Goal: Browse casually

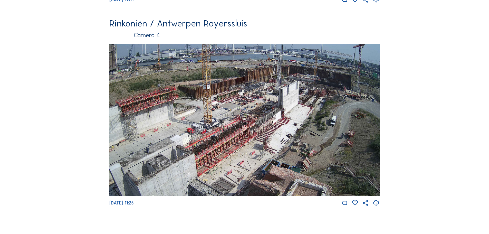
scroll to position [667, 0]
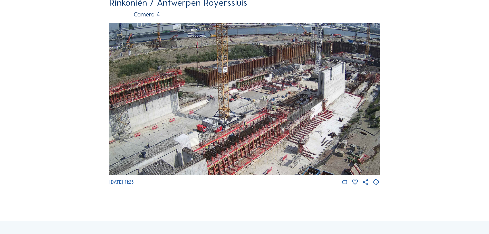
click at [317, 129] on img at bounding box center [244, 99] width 270 height 152
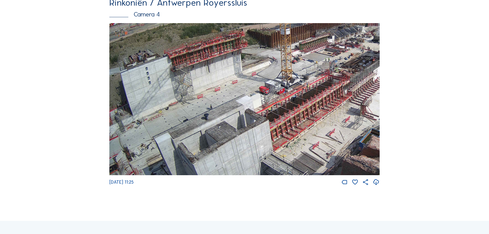
drag, startPoint x: 203, startPoint y: 124, endPoint x: 283, endPoint y: 88, distance: 87.6
click at [283, 88] on img at bounding box center [244, 99] width 270 height 152
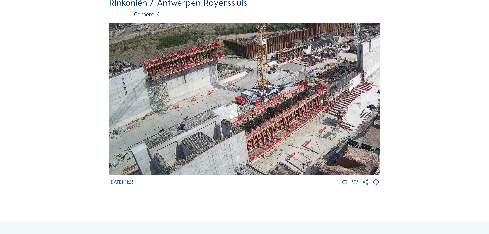
drag, startPoint x: 337, startPoint y: 98, endPoint x: 312, endPoint y: 109, distance: 26.5
click at [312, 109] on img at bounding box center [244, 99] width 270 height 152
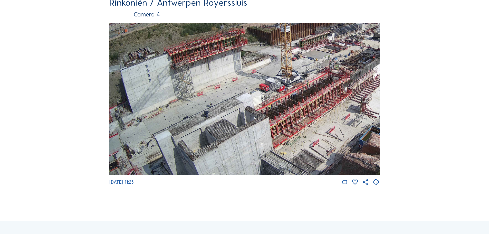
drag, startPoint x: 257, startPoint y: 121, endPoint x: 285, endPoint y: 117, distance: 28.3
click at [285, 117] on img at bounding box center [244, 99] width 270 height 152
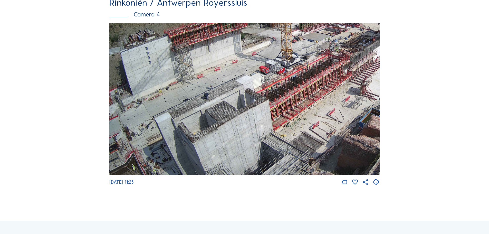
drag, startPoint x: 192, startPoint y: 119, endPoint x: 221, endPoint y: 71, distance: 56.2
click at [221, 71] on img at bounding box center [244, 99] width 270 height 152
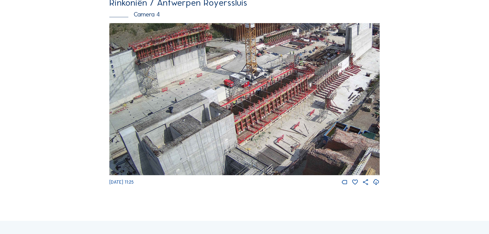
drag, startPoint x: 273, startPoint y: 94, endPoint x: 237, endPoint y: 107, distance: 37.9
click at [237, 107] on img at bounding box center [244, 99] width 270 height 152
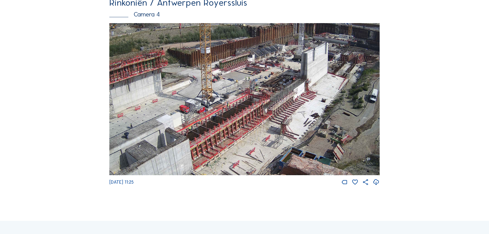
drag, startPoint x: 315, startPoint y: 96, endPoint x: 276, endPoint y: 117, distance: 44.4
click at [274, 118] on img at bounding box center [244, 99] width 270 height 152
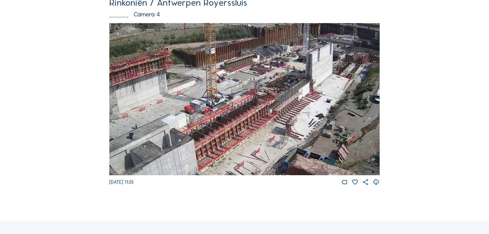
drag, startPoint x: 248, startPoint y: 128, endPoint x: 263, endPoint y: 122, distance: 15.7
click at [263, 122] on img at bounding box center [244, 99] width 270 height 152
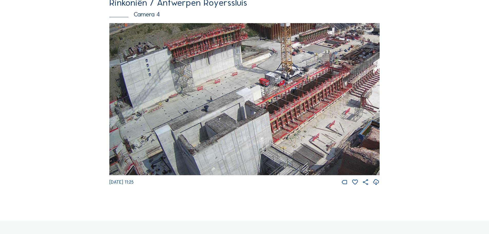
drag, startPoint x: 248, startPoint y: 133, endPoint x: 331, endPoint y: 106, distance: 87.3
click at [331, 106] on img at bounding box center [244, 99] width 270 height 152
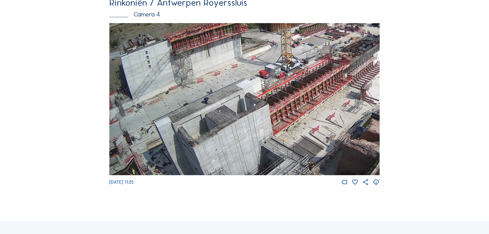
drag, startPoint x: 236, startPoint y: 116, endPoint x: 264, endPoint y: 108, distance: 29.1
click at [264, 108] on img at bounding box center [244, 99] width 270 height 152
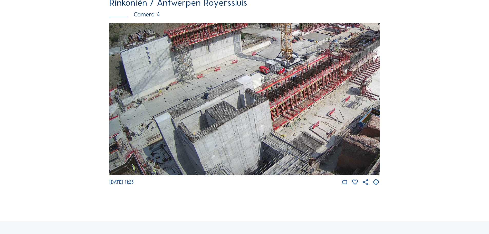
drag, startPoint x: 166, startPoint y: 111, endPoint x: 182, endPoint y: 90, distance: 26.6
click at [182, 90] on img at bounding box center [244, 99] width 270 height 152
drag, startPoint x: 315, startPoint y: 119, endPoint x: 317, endPoint y: 109, distance: 9.7
click at [317, 109] on img at bounding box center [244, 99] width 270 height 152
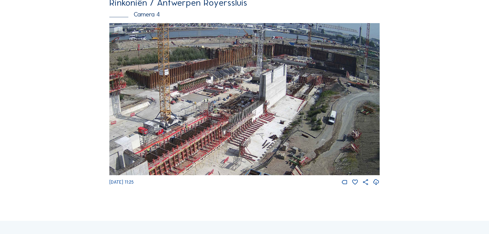
drag, startPoint x: 254, startPoint y: 141, endPoint x: 230, endPoint y: 152, distance: 26.8
click at [230, 152] on img at bounding box center [244, 99] width 270 height 152
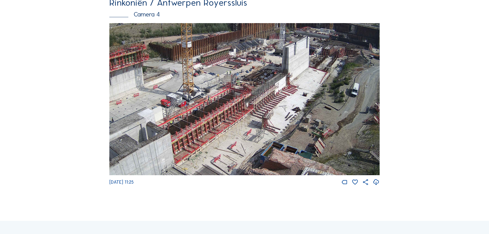
drag, startPoint x: 249, startPoint y: 135, endPoint x: 259, endPoint y: 118, distance: 20.3
click at [259, 118] on img at bounding box center [244, 99] width 270 height 152
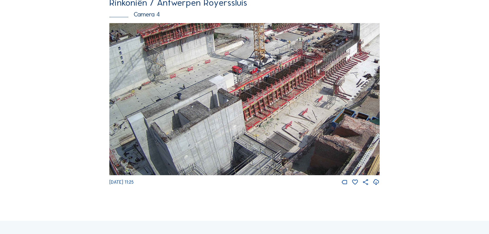
drag, startPoint x: 209, startPoint y: 130, endPoint x: 278, endPoint y: 83, distance: 83.9
click at [278, 83] on img at bounding box center [244, 99] width 270 height 152
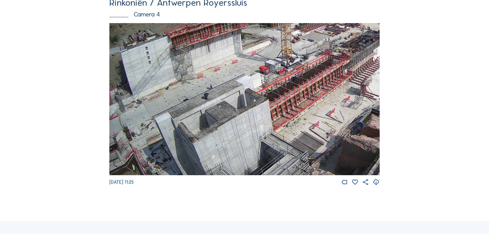
drag, startPoint x: 201, startPoint y: 141, endPoint x: 264, endPoint y: 78, distance: 89.1
click at [264, 78] on img at bounding box center [244, 99] width 270 height 152
